Goal: Information Seeking & Learning: Learn about a topic

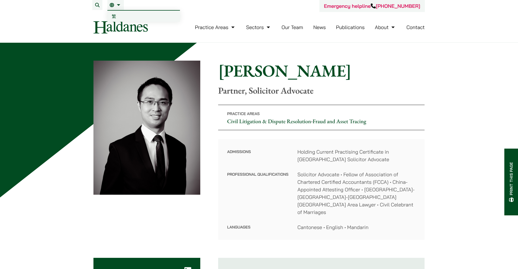
click at [116, 9] on li "EN 繁" at bounding box center [115, 5] width 16 height 10
click at [115, 14] on span "繁" at bounding box center [114, 16] width 4 height 6
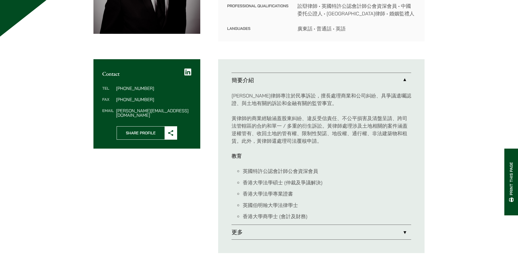
scroll to position [167, 0]
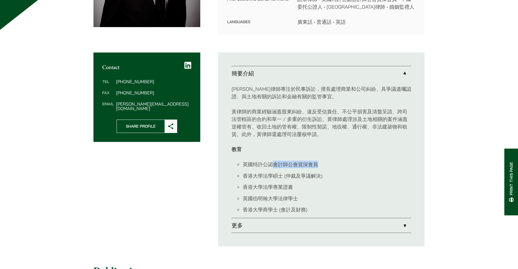
drag, startPoint x: 275, startPoint y: 165, endPoint x: 335, endPoint y: 168, distance: 59.5
click at [335, 168] on li "英國特許公認會計師公會資深會員" at bounding box center [327, 164] width 169 height 8
click at [406, 184] on li "香港大學法學專業證書" at bounding box center [327, 187] width 169 height 8
click at [410, 224] on link "更多" at bounding box center [322, 225] width 180 height 15
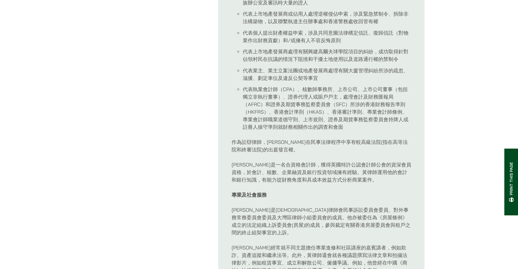
scroll to position [530, 0]
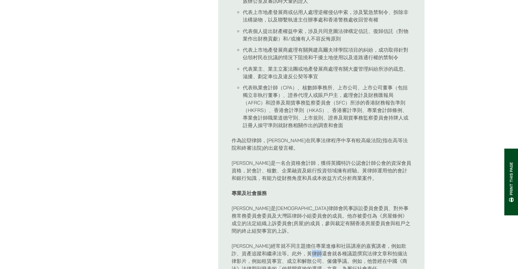
drag, startPoint x: 338, startPoint y: 239, endPoint x: 349, endPoint y: 239, distance: 10.9
click at [349, 242] on p "[PERSON_NAME]經常就不同主題擔任專業進修和社區講座的嘉賓講者，例如欺詐、資產追蹤和繼承法等。此外，黃律師還會就各種議題撰寫法律文章和拍攝法律影片，…" at bounding box center [322, 264] width 180 height 45
drag, startPoint x: 235, startPoint y: 246, endPoint x: 260, endPoint y: 237, distance: 26.5
click at [260, 242] on p "[PERSON_NAME]經常就不同主題擔任專業進修和社區講座的嘉賓講者，例如欺詐、資產追蹤和繼承法等。此外，黃律師還會就各種議題撰寫法律文章和拍攝法律影片，…" at bounding box center [322, 264] width 180 height 45
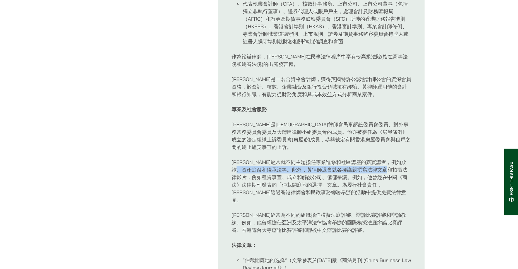
scroll to position [754, 0]
